Goal: Information Seeking & Learning: Check status

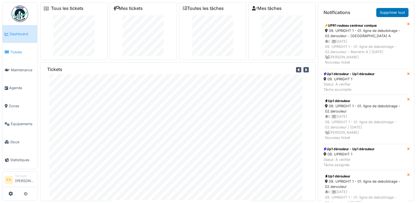
click at [19, 53] on span "Tickets" at bounding box center [22, 52] width 25 height 5
click at [17, 53] on span "Tickets" at bounding box center [22, 52] width 25 height 5
click at [20, 52] on span "Tickets" at bounding box center [22, 52] width 25 height 5
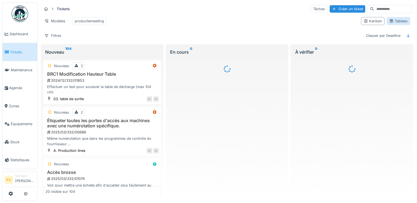
click at [398, 22] on div "Tableau" at bounding box center [398, 20] width 18 height 5
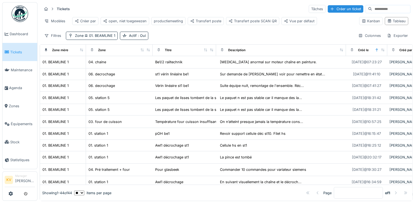
click at [302, 36] on div "Filtres Zone 01. BEAMLINE 1 Actif : Oui Colonnes Exporter" at bounding box center [226, 36] width 369 height 8
click at [97, 38] on span "01. BEAMLINE 1" at bounding box center [100, 36] width 32 height 4
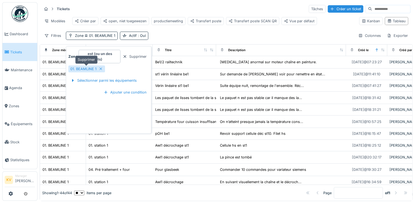
click at [100, 68] on icon at bounding box center [101, 69] width 3 height 3
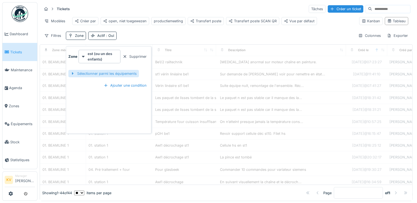
click at [109, 73] on div "Sélectionner parmi les équipements" at bounding box center [103, 73] width 71 height 7
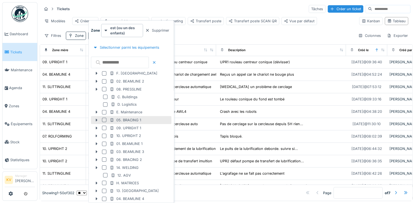
click at [103, 119] on div at bounding box center [104, 120] width 4 height 4
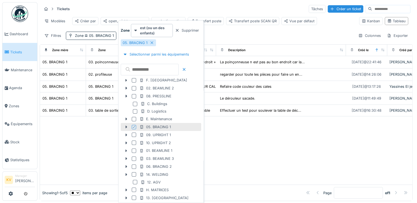
click at [272, 33] on div "Tickets Tâches Créer un ticket Modèles Créer par open, niet toegewezen producti…" at bounding box center [226, 22] width 373 height 40
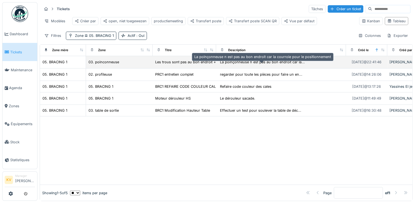
click at [268, 65] on div "La poinçonneuse n est pas au bon endroit car la..." at bounding box center [262, 62] width 85 height 5
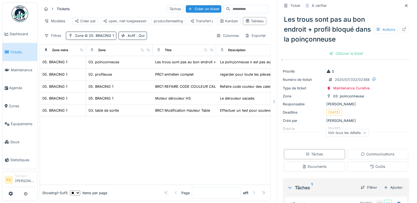
scroll to position [14, 0]
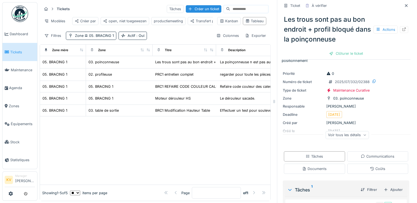
click at [358, 137] on div "Voir tous les détails" at bounding box center [347, 135] width 43 height 8
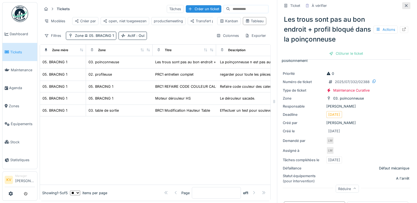
click at [404, 7] on icon at bounding box center [406, 6] width 4 height 4
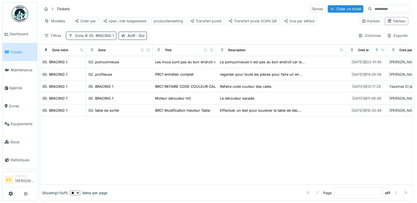
click at [109, 38] on span "05. BRACING 1" at bounding box center [99, 36] width 30 height 4
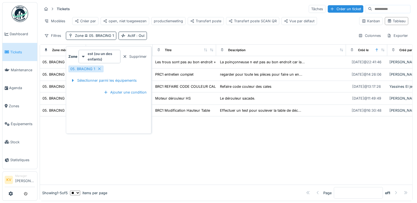
click at [164, 35] on div "Tickets Tâches Créer un ticket Modèles Créer par open, niet toegewezen producti…" at bounding box center [226, 22] width 373 height 40
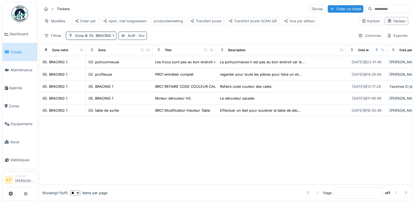
click at [137, 38] on span ": Oui" at bounding box center [139, 36] width 9 height 4
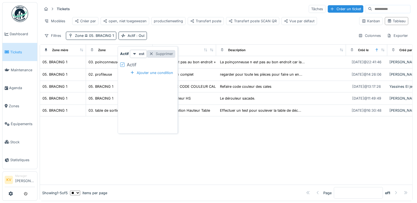
click at [158, 53] on div "Supprimer" at bounding box center [161, 53] width 28 height 7
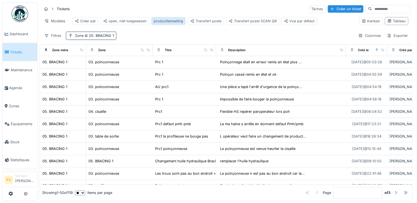
click at [173, 20] on div "productiemeeting" at bounding box center [168, 20] width 29 height 5
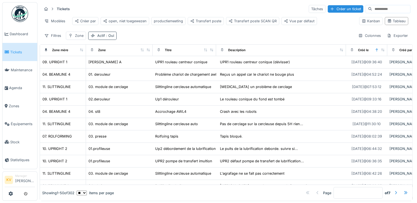
click at [103, 38] on div "Actif : Oui" at bounding box center [105, 35] width 17 height 5
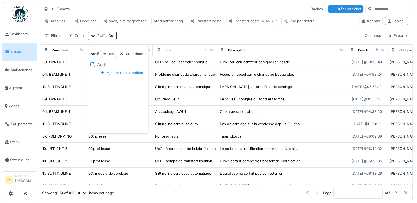
click at [92, 66] on icon at bounding box center [92, 64] width 3 height 3
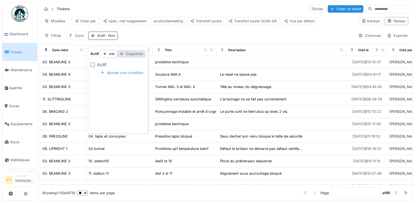
click at [128, 50] on div "Supprimer" at bounding box center [131, 53] width 28 height 7
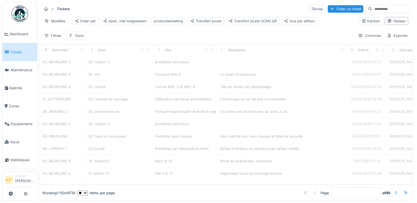
click at [141, 34] on div "Tickets Tâches Créer un ticket Modèles Créer par open, niet toegewezen producti…" at bounding box center [226, 22] width 373 height 40
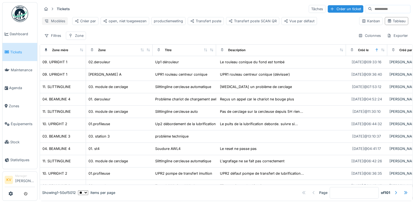
click at [57, 19] on div "Modèles" at bounding box center [55, 21] width 26 height 8
click at [60, 41] on div "Remplacer le modèle" at bounding box center [66, 41] width 46 height 8
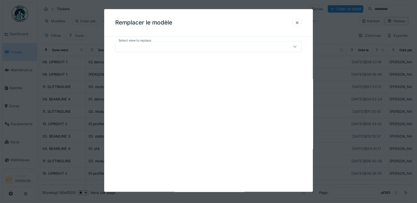
click at [136, 48] on div at bounding box center [197, 47] width 159 height 6
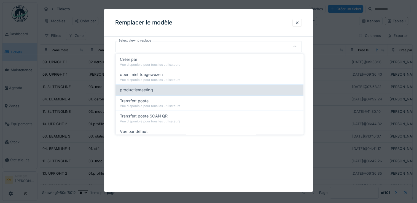
click at [134, 91] on span "productiemeeting" at bounding box center [136, 90] width 33 height 6
type input "*****"
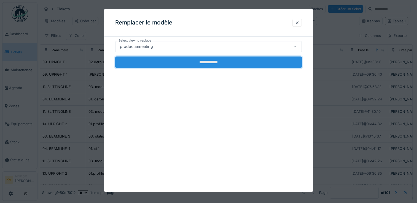
click at [237, 65] on input "**********" at bounding box center [208, 63] width 187 height 12
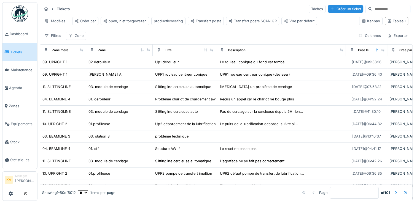
click at [79, 38] on div "Zone" at bounding box center [79, 35] width 9 height 5
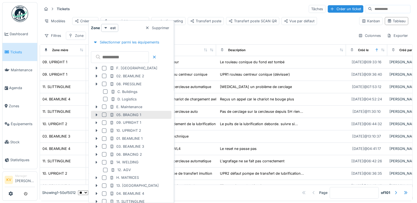
click at [105, 114] on div at bounding box center [104, 115] width 4 height 4
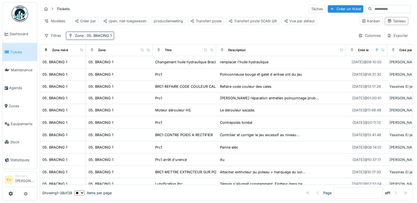
click at [217, 35] on div "Tickets Tâches Créer un ticket Modèles Créer par open, niet toegewezen producti…" at bounding box center [226, 22] width 373 height 40
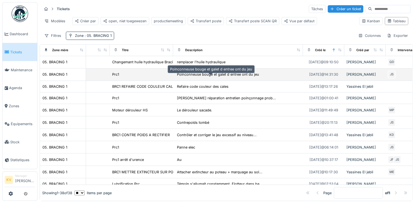
scroll to position [0, 50]
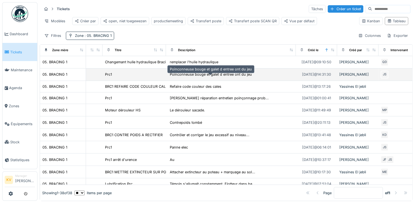
click at [201, 77] on div "Poinconneuse bouge et galet d entree ont du jeu" at bounding box center [211, 74] width 82 height 5
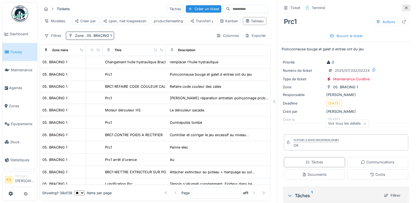
click at [404, 8] on icon at bounding box center [406, 8] width 4 height 4
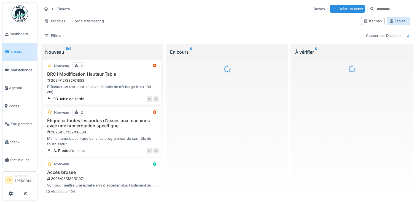
click at [394, 24] on div "Tableau" at bounding box center [398, 20] width 18 height 5
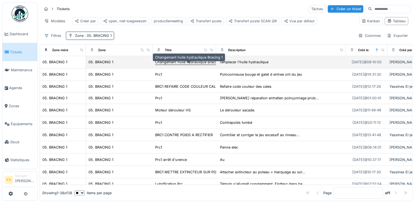
click at [173, 65] on div "Changemant huile hydraulique Bracing 1" at bounding box center [189, 62] width 68 height 5
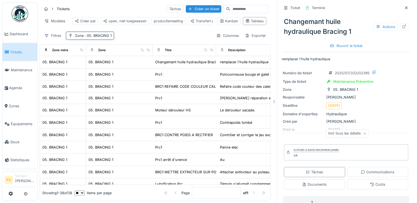
click at [363, 134] on icon at bounding box center [364, 134] width 3 height 3
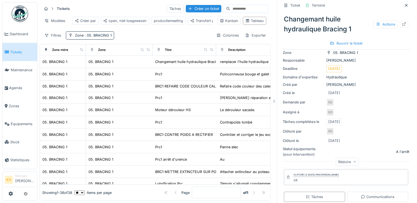
scroll to position [37, 0]
click at [405, 4] on icon at bounding box center [406, 5] width 3 height 3
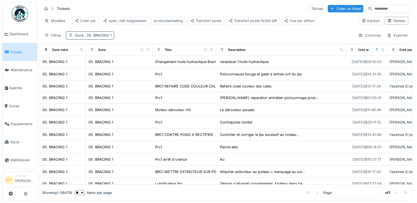
click at [99, 34] on span ": 05. BRACING 1" at bounding box center [98, 35] width 28 height 4
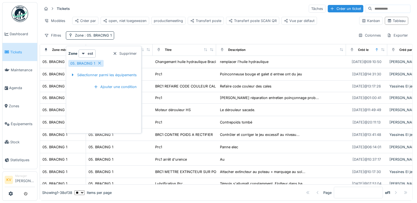
click at [145, 30] on div "Tickets Tâches Créer un ticket Modèles Créer par open, niet toegewezen producti…" at bounding box center [226, 22] width 373 height 40
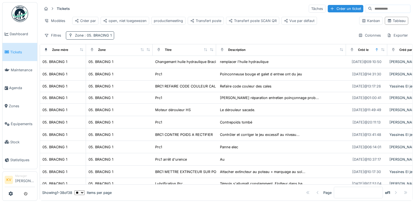
click at [104, 34] on span ": 05. BRACING 1" at bounding box center [98, 35] width 28 height 4
click at [153, 33] on div "Filtres Zone : 05. BRACING 1 Colonnes Exporter" at bounding box center [226, 35] width 369 height 8
click at [100, 38] on span ": 05. BRACING 1" at bounding box center [98, 36] width 28 height 4
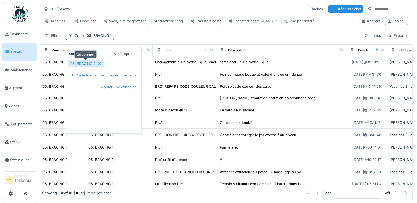
click at [99, 63] on icon at bounding box center [99, 63] width 3 height 3
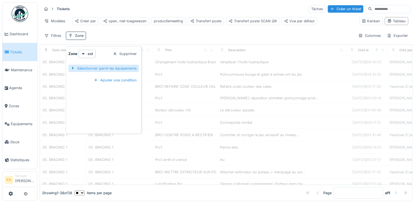
click at [100, 68] on div "Sélectionner parmi les équipements" at bounding box center [103, 68] width 71 height 7
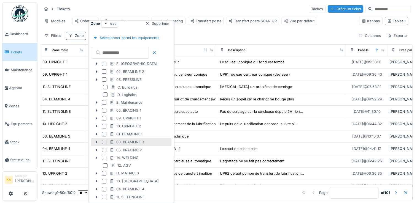
scroll to position [4, 0]
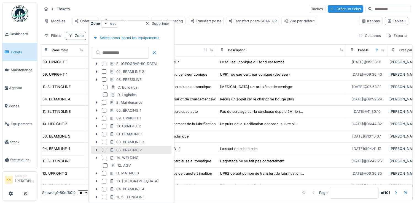
click at [104, 150] on div at bounding box center [104, 150] width 4 height 4
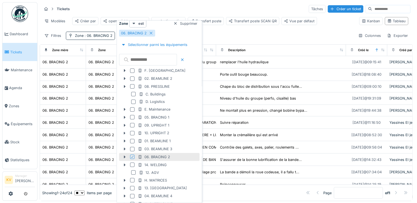
click at [245, 37] on div "Filtres Zone : 06. BRACING 2 Colonnes Exporter" at bounding box center [226, 36] width 369 height 8
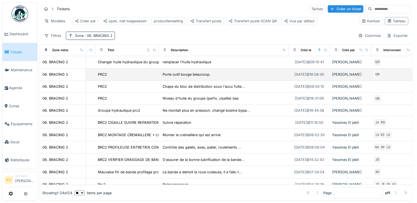
scroll to position [0, 0]
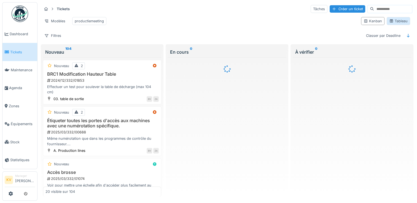
click at [396, 25] on div "Tableau" at bounding box center [398, 21] width 23 height 8
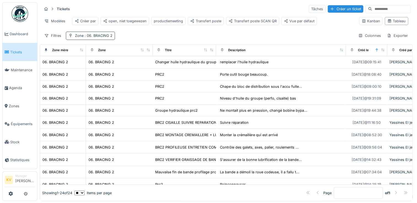
click at [95, 38] on span ": 06. BRACING 2" at bounding box center [98, 36] width 29 height 4
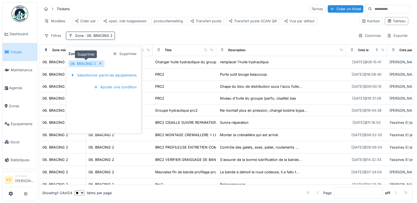
click at [100, 63] on icon at bounding box center [100, 64] width 4 height 4
